Goal: Information Seeking & Learning: Learn about a topic

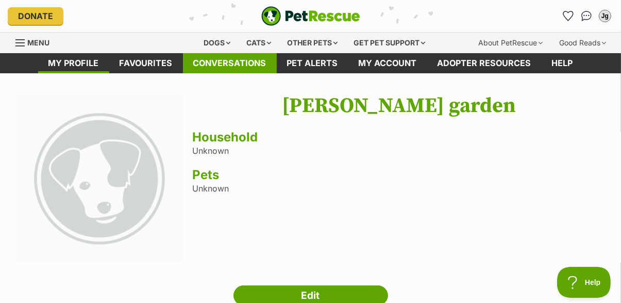
click at [242, 59] on link "Conversations" at bounding box center [230, 63] width 94 height 20
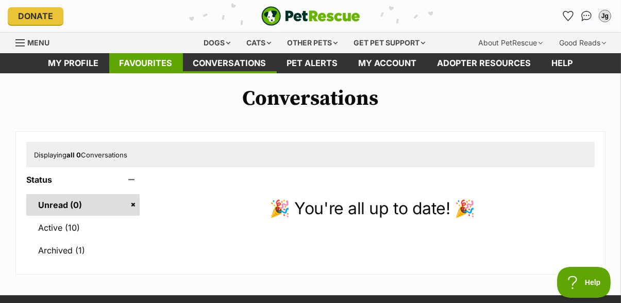
click at [154, 61] on link "Favourites" at bounding box center [146, 63] width 74 height 20
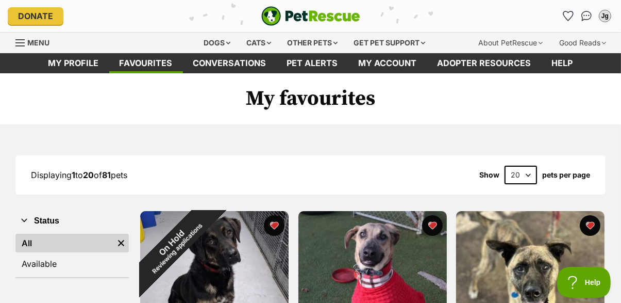
click at [26, 39] on link "Menu" at bounding box center [35, 41] width 41 height 19
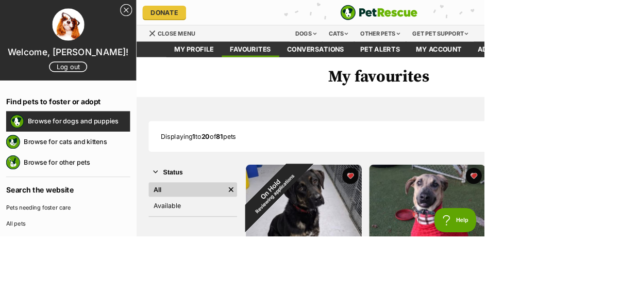
click at [92, 153] on link "Browse for dogs and puppies" at bounding box center [102, 155] width 132 height 22
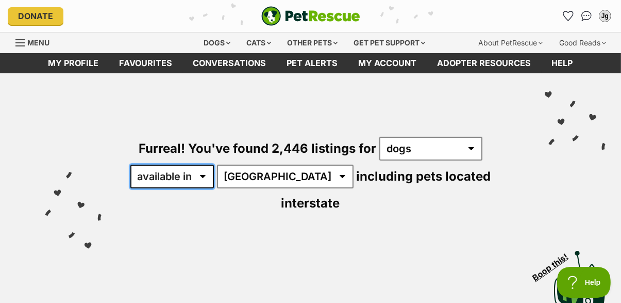
click at [183, 176] on select "available in located in" at bounding box center [172, 177] width 84 height 24
select select "disabled"
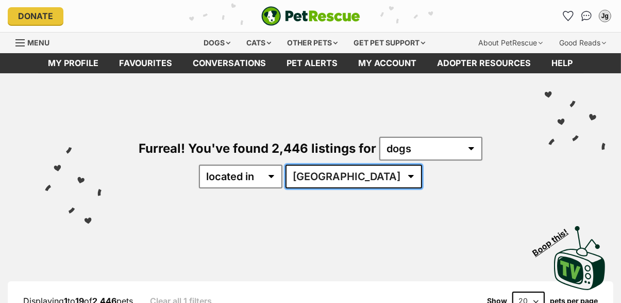
click at [362, 173] on select "[GEOGRAPHIC_DATA] [GEOGRAPHIC_DATA] [GEOGRAPHIC_DATA] [GEOGRAPHIC_DATA] [GEOGRA…" at bounding box center [354, 177] width 137 height 24
select select "VIC"
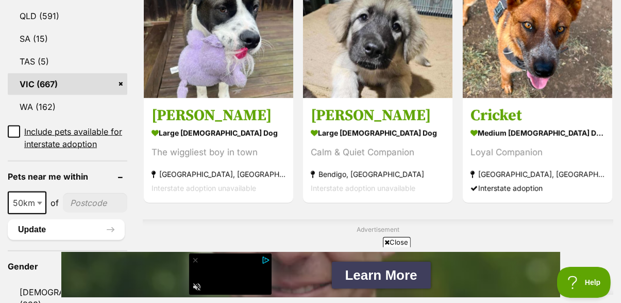
click at [33, 195] on span "50km" at bounding box center [27, 202] width 37 height 14
select select "100"
click at [102, 193] on input"] "postcode" at bounding box center [97, 203] width 61 height 20
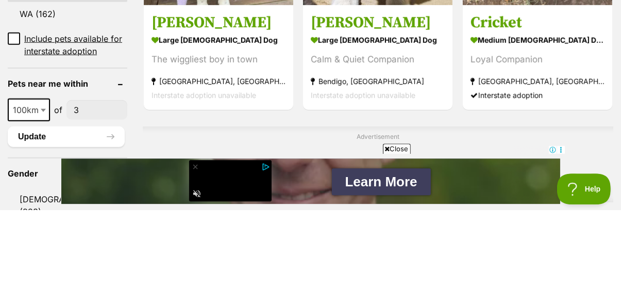
scroll to position [652, 0]
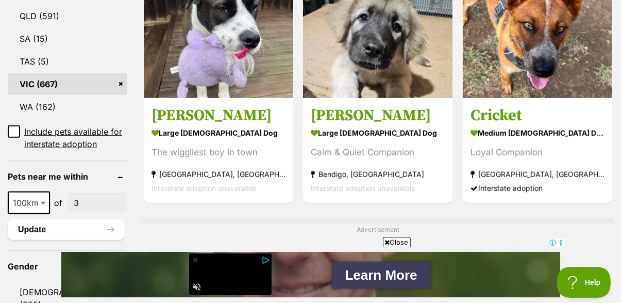
click at [95, 193] on input"] "3" at bounding box center [97, 203] width 61 height 20
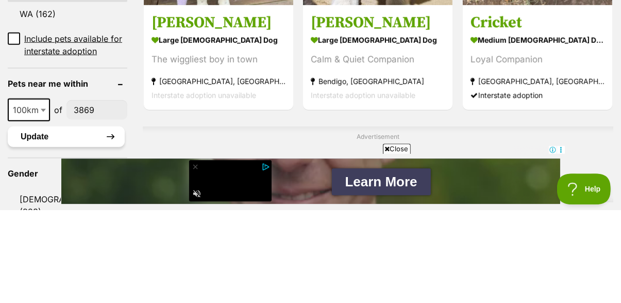
type input"] "3869"
click at [63, 219] on button "Update" at bounding box center [66, 229] width 117 height 21
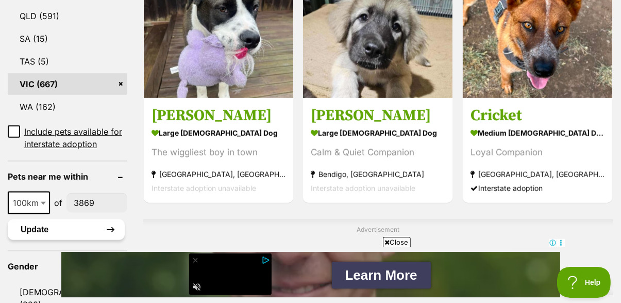
scroll to position [701, 0]
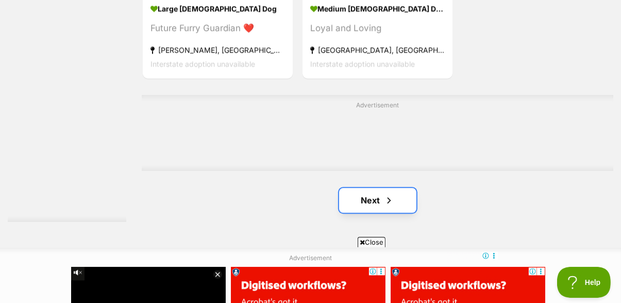
click at [386, 198] on span "Next page" at bounding box center [389, 200] width 10 height 12
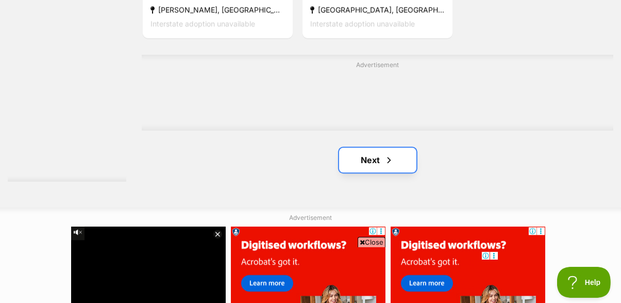
scroll to position [2341, 0]
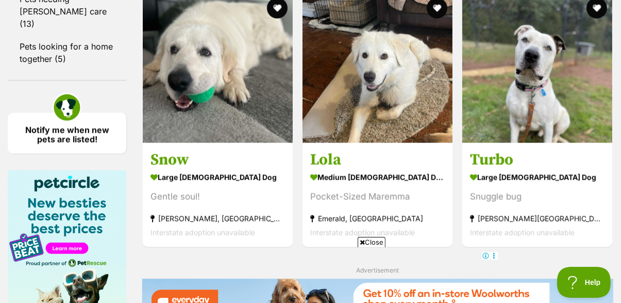
scroll to position [1223, 0]
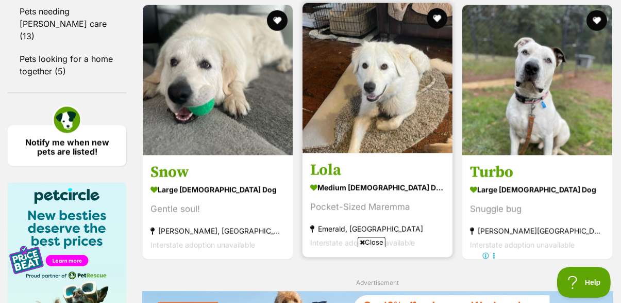
click at [404, 110] on img at bounding box center [378, 78] width 150 height 150
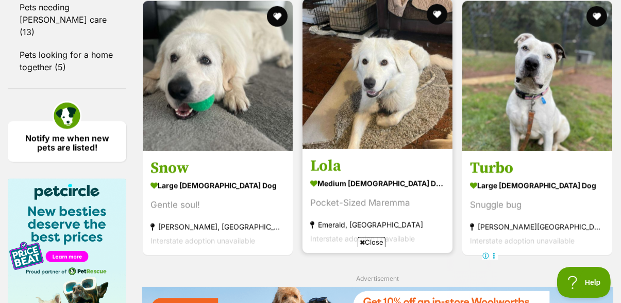
scroll to position [1271, 0]
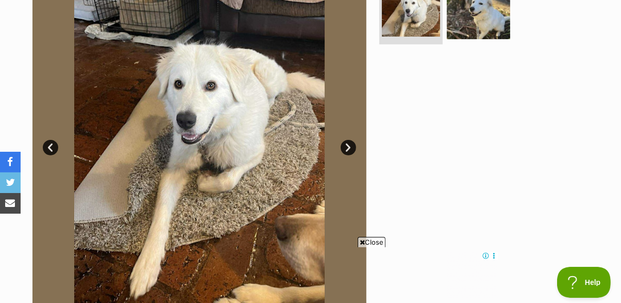
click at [346, 150] on link "Next" at bounding box center [348, 147] width 15 height 15
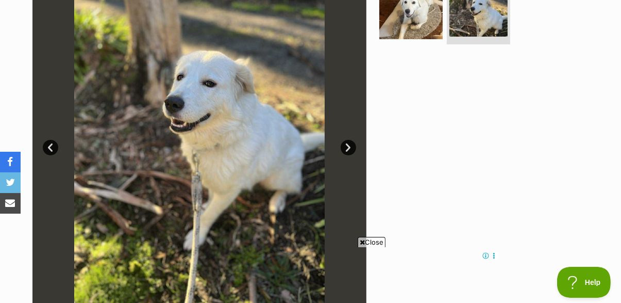
click at [350, 149] on link "Next" at bounding box center [348, 147] width 15 height 15
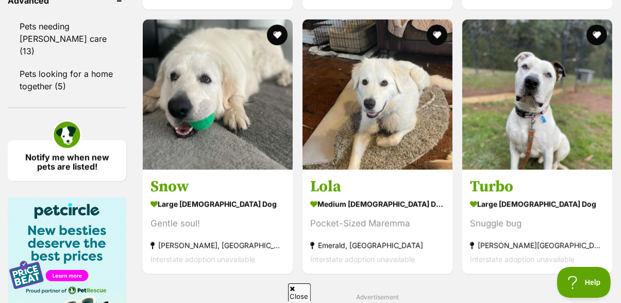
scroll to position [1209, 0]
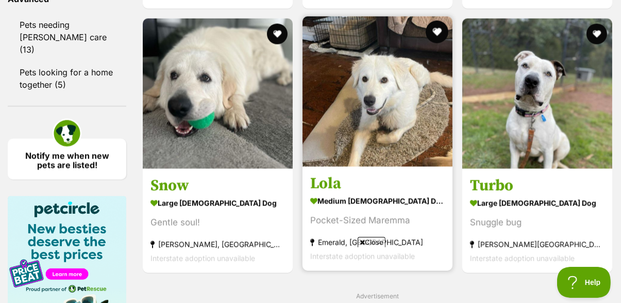
click at [443, 37] on button "favourite" at bounding box center [437, 32] width 23 height 23
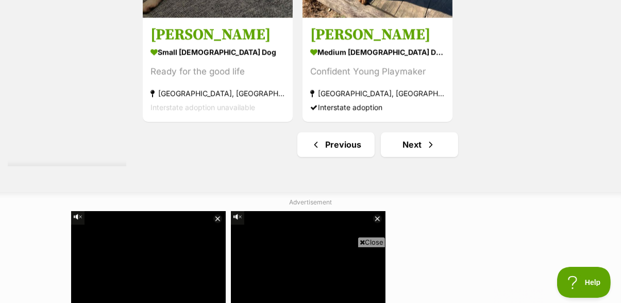
scroll to position [2350, 0]
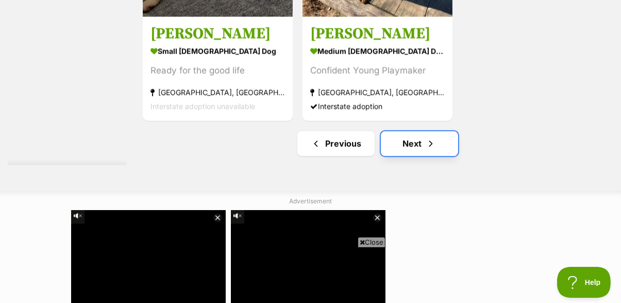
click at [416, 146] on link "Next" at bounding box center [419, 143] width 77 height 25
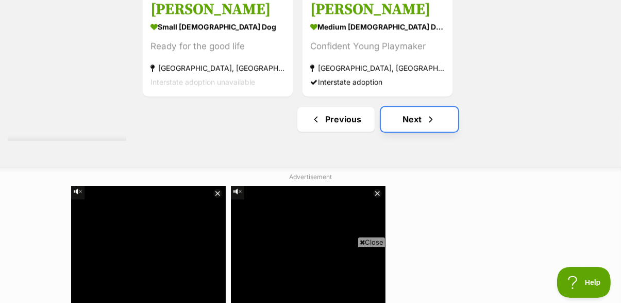
scroll to position [2398, 0]
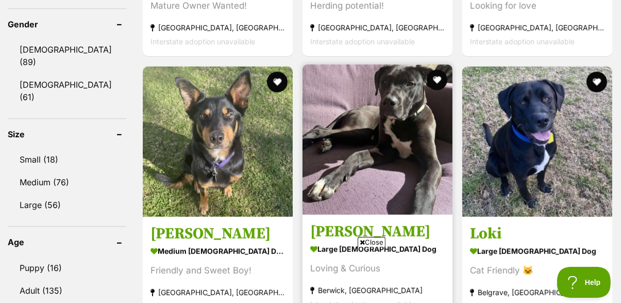
click at [411, 124] on img at bounding box center [378, 139] width 150 height 150
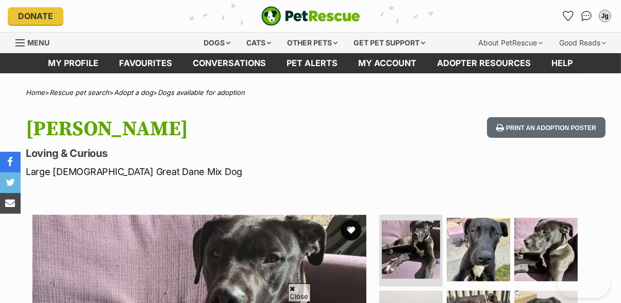
scroll to position [139, 0]
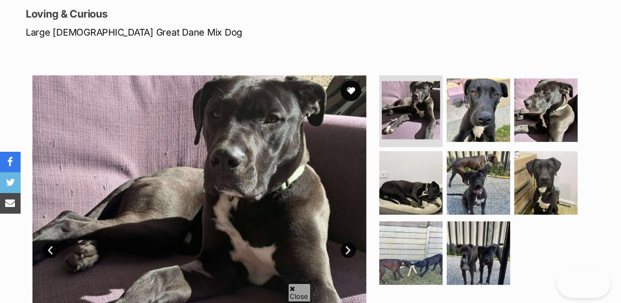
click at [357, 247] on img at bounding box center [199, 242] width 334 height 334
click at [348, 251] on link "Next" at bounding box center [348, 249] width 15 height 15
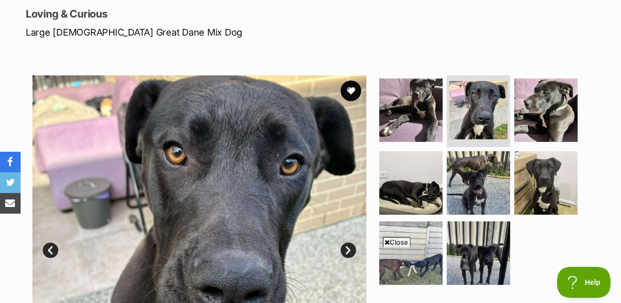
click at [349, 243] on link "Next" at bounding box center [348, 249] width 15 height 15
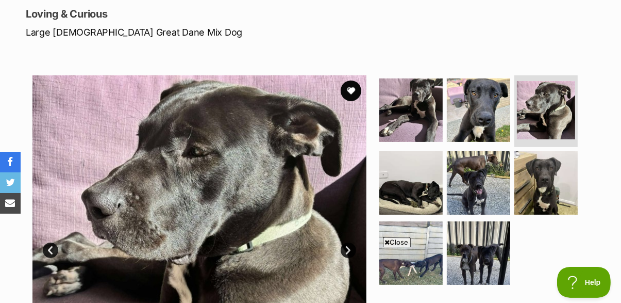
click at [351, 249] on link "Next" at bounding box center [348, 249] width 15 height 15
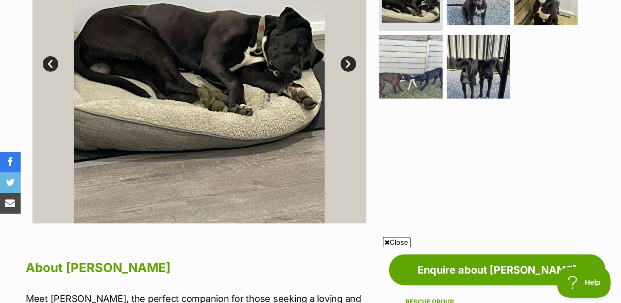
scroll to position [297, 0]
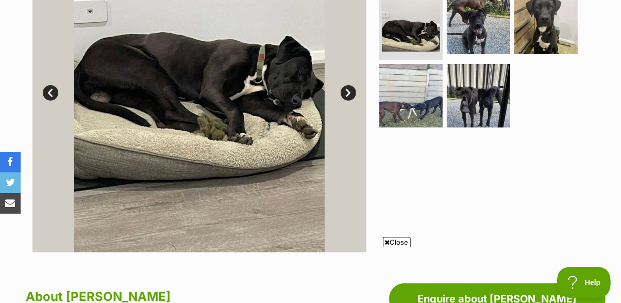
click at [353, 89] on link "Next" at bounding box center [348, 92] width 15 height 15
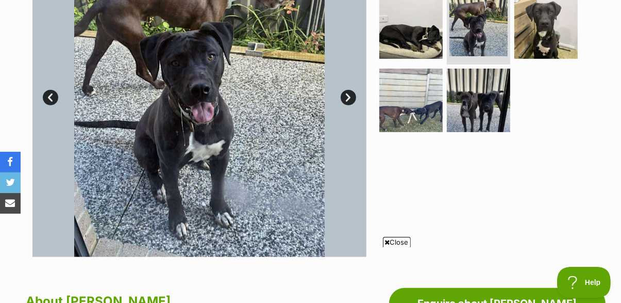
scroll to position [246, 0]
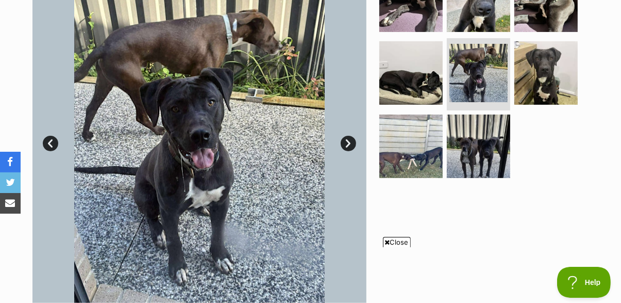
click at [350, 137] on link "Next" at bounding box center [348, 143] width 15 height 15
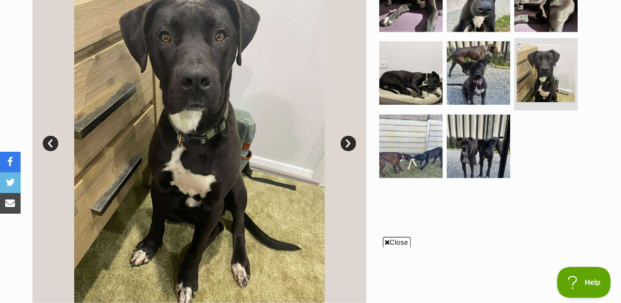
click at [355, 140] on link "Next" at bounding box center [348, 143] width 15 height 15
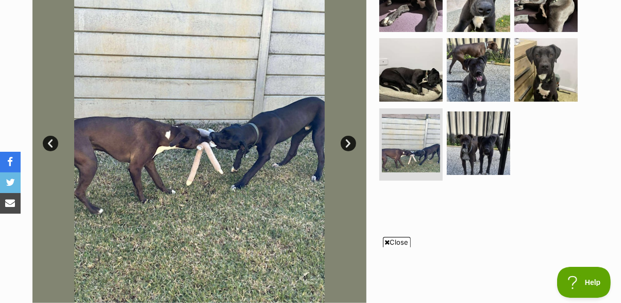
click at [353, 143] on link "Next" at bounding box center [348, 143] width 15 height 15
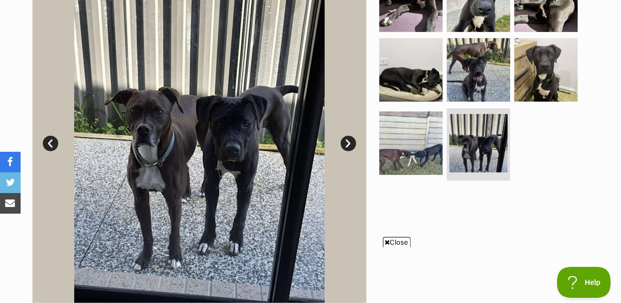
click at [353, 143] on link "Next" at bounding box center [348, 143] width 15 height 15
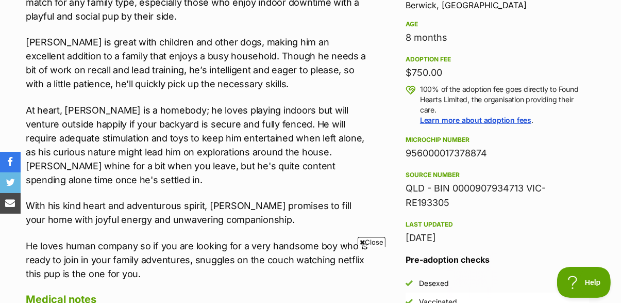
scroll to position [0, 0]
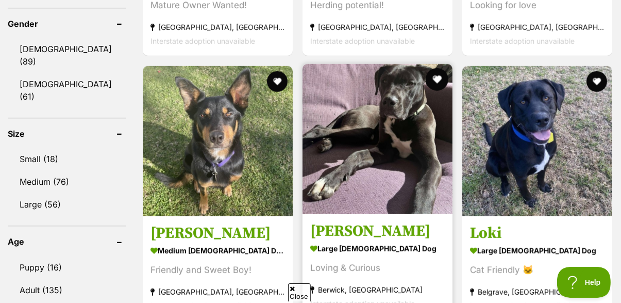
click at [442, 81] on button "favourite" at bounding box center [437, 79] width 23 height 23
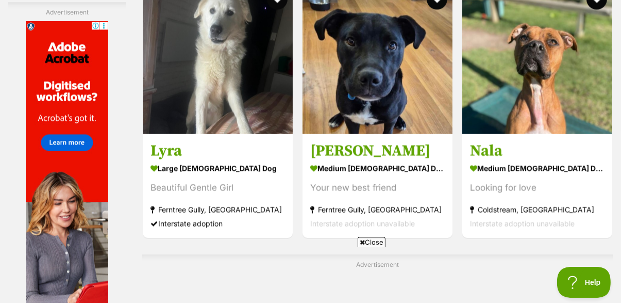
scroll to position [2171, 0]
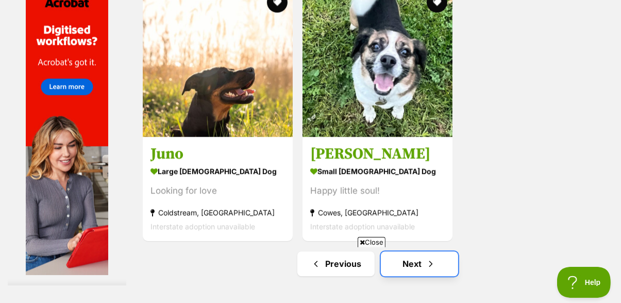
click at [414, 269] on link "Next" at bounding box center [419, 263] width 77 height 25
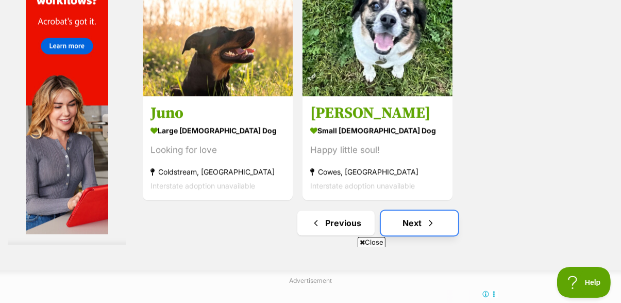
scroll to position [2374, 0]
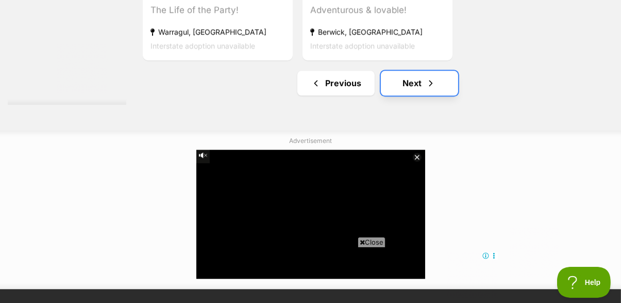
click at [417, 84] on link "Next" at bounding box center [419, 83] width 77 height 25
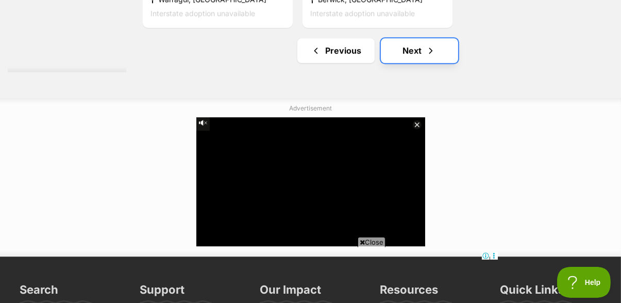
scroll to position [2459, 0]
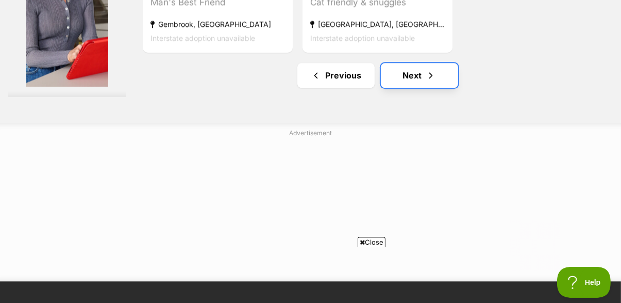
click at [421, 74] on link "Next" at bounding box center [419, 75] width 77 height 25
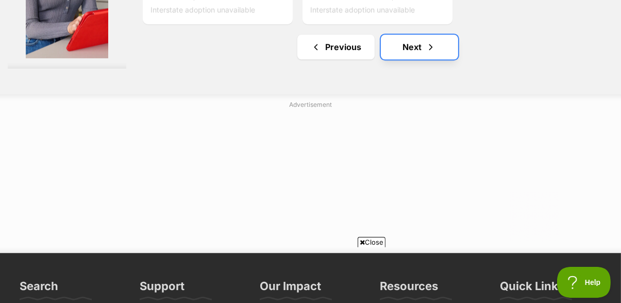
scroll to position [2467, 0]
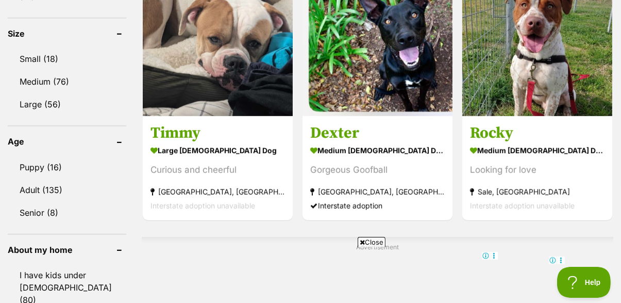
scroll to position [981, 0]
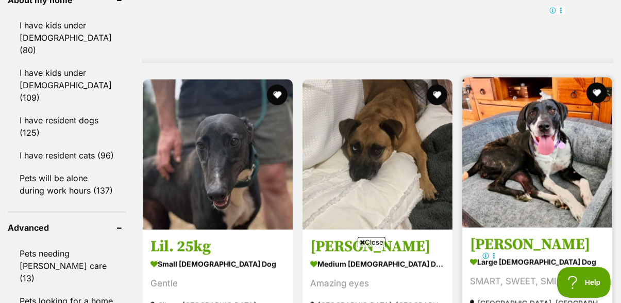
click at [586, 272] on section "large [DEMOGRAPHIC_DATA] Dog [PERSON_NAME], SWEET, SMILEY [GEOGRAPHIC_DATA], [G…" at bounding box center [537, 289] width 135 height 70
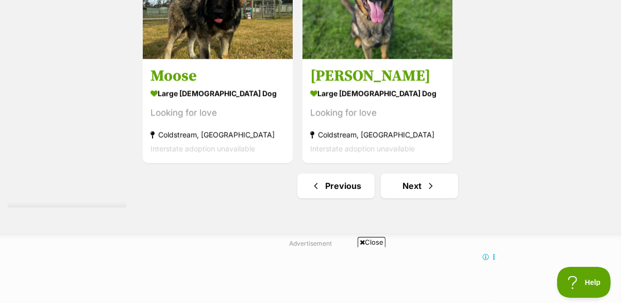
scroll to position [0, 0]
click at [418, 191] on link "Next" at bounding box center [419, 185] width 77 height 25
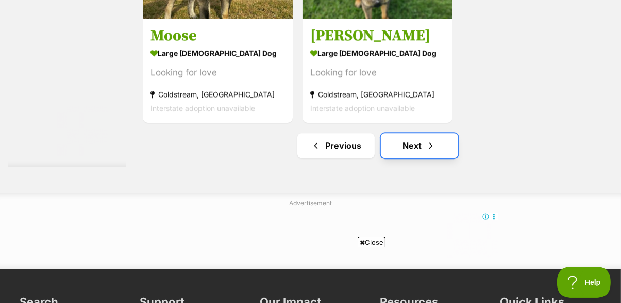
scroll to position [2452, 0]
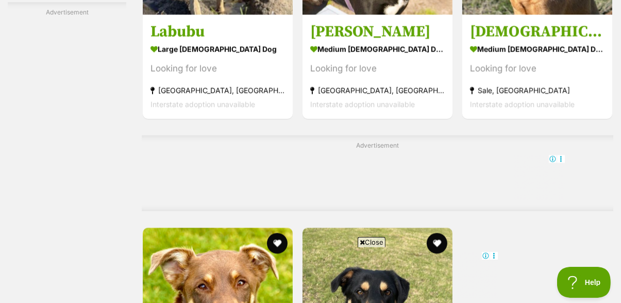
scroll to position [2236, 0]
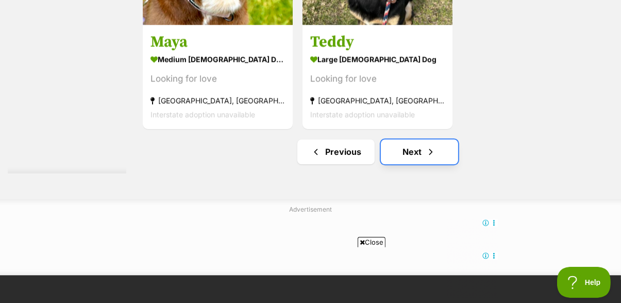
click at [420, 155] on link "Next" at bounding box center [419, 151] width 77 height 25
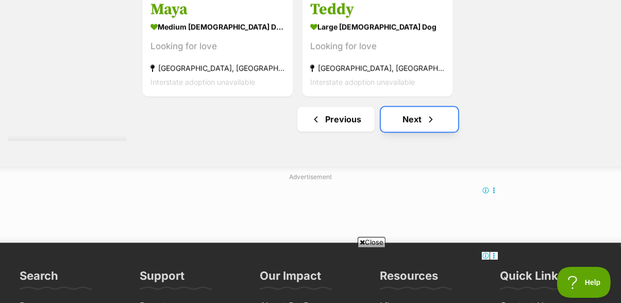
scroll to position [2390, 0]
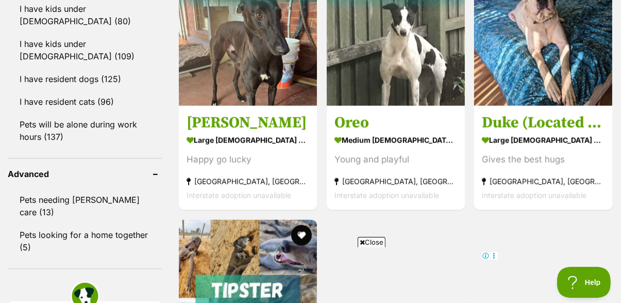
scroll to position [925, 0]
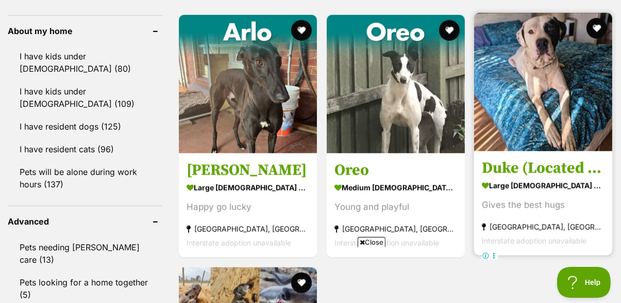
click at [553, 87] on img at bounding box center [543, 82] width 138 height 138
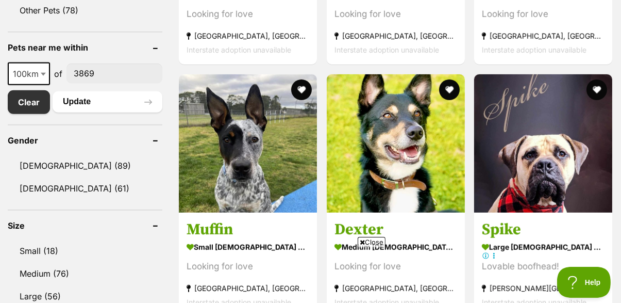
scroll to position [515, 0]
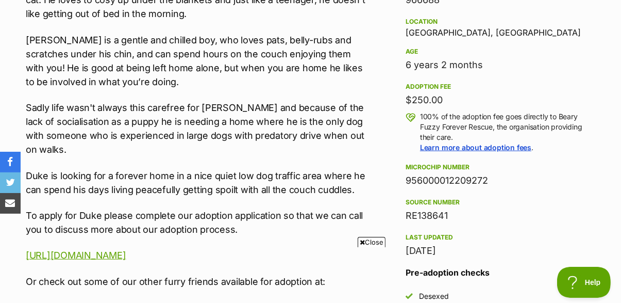
scroll to position [118, 0]
